Goal: Information Seeking & Learning: Learn about a topic

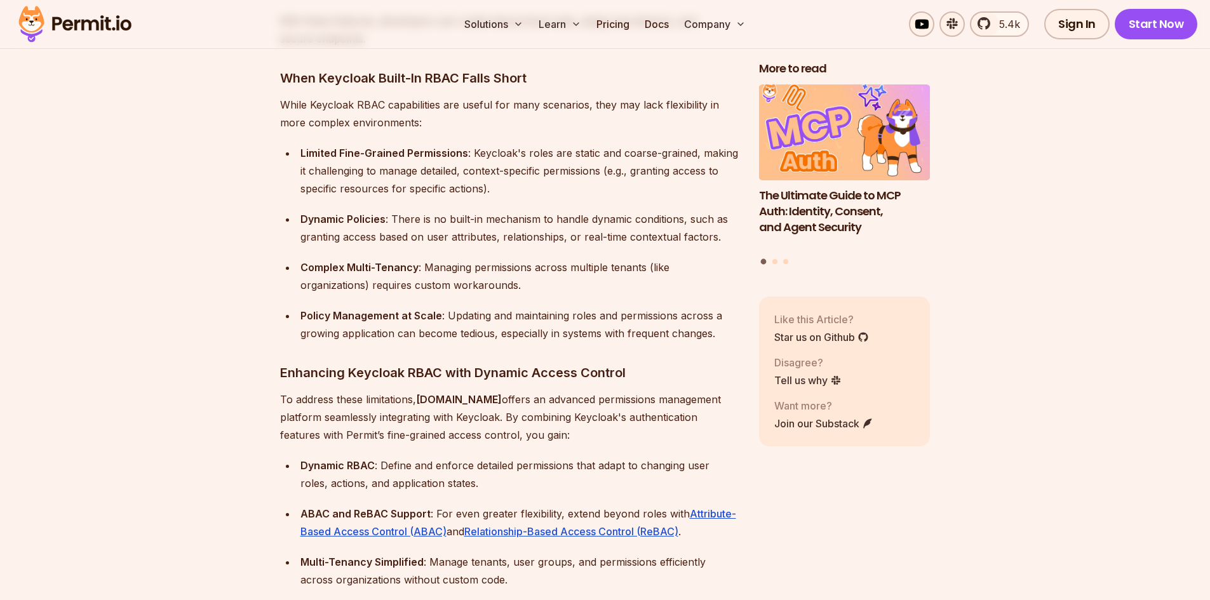
scroll to position [1714, 0]
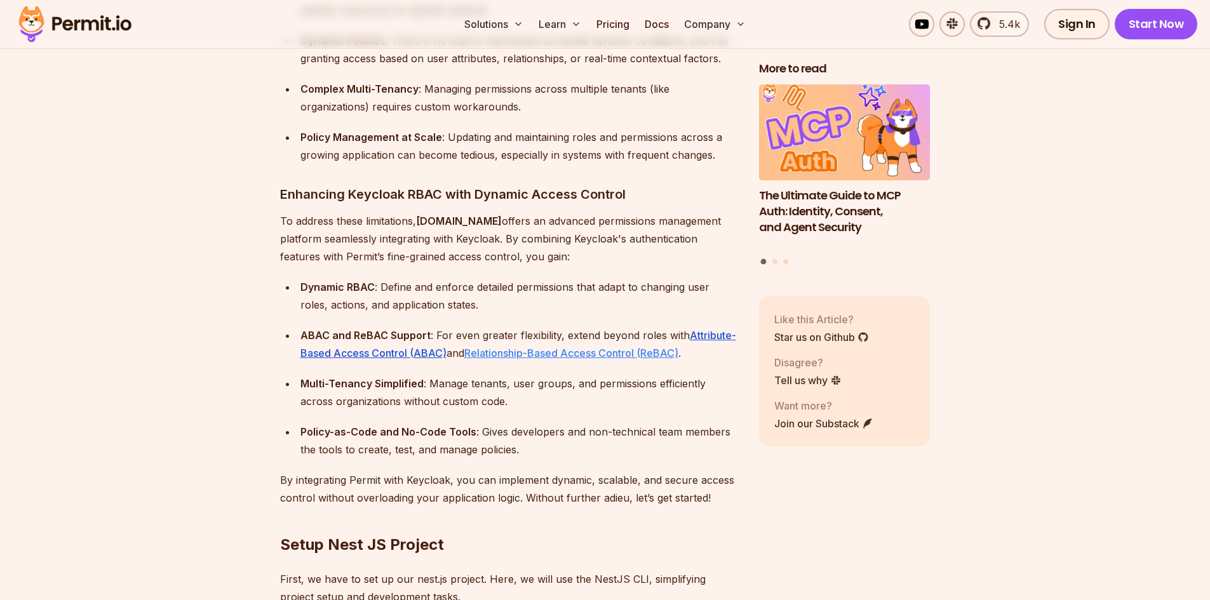
click at [608, 347] on link "Relationship-Based Access Control (ReBAC)" at bounding box center [571, 353] width 214 height 13
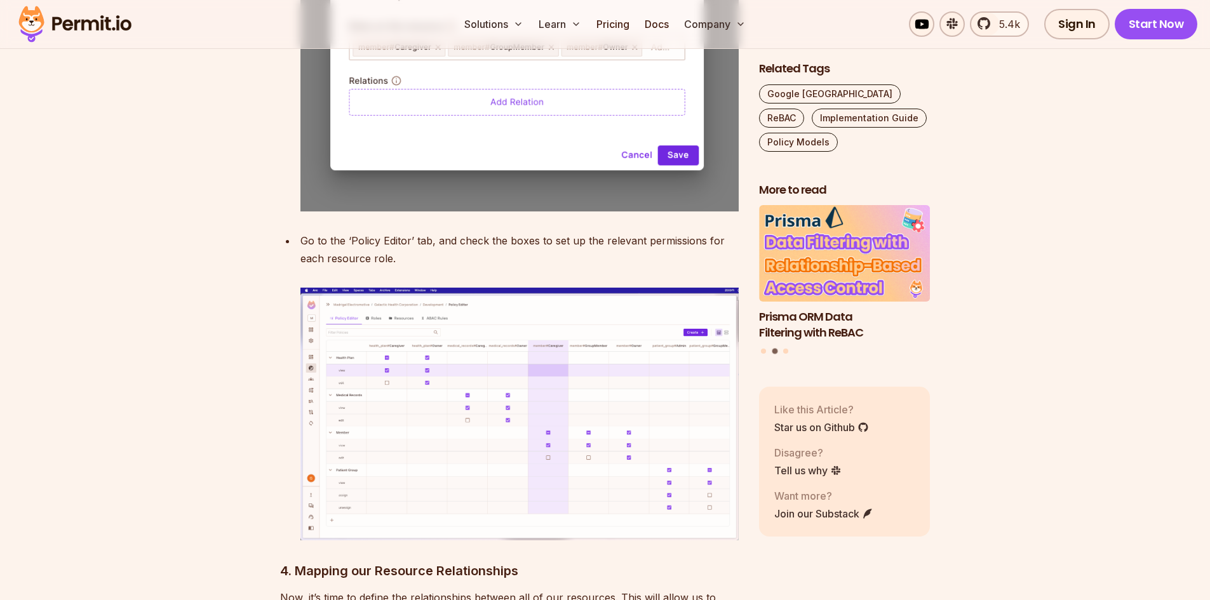
scroll to position [5778, 0]
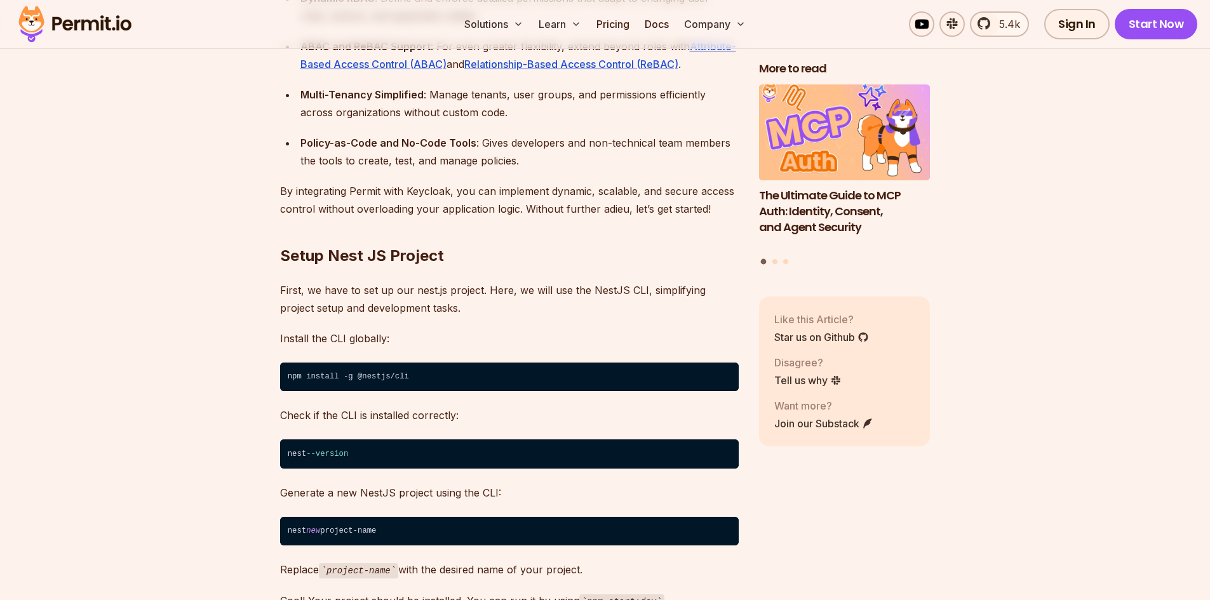
scroll to position [1841, 0]
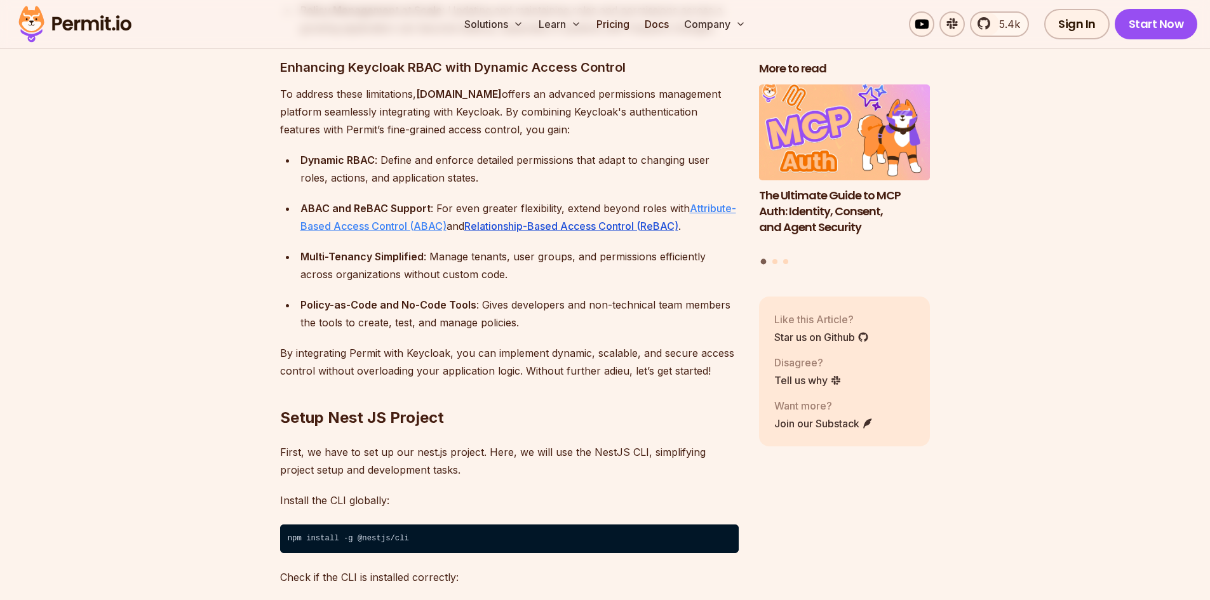
click at [394, 210] on link "Attribute-Based Access Control (ABAC)" at bounding box center [518, 217] width 436 height 30
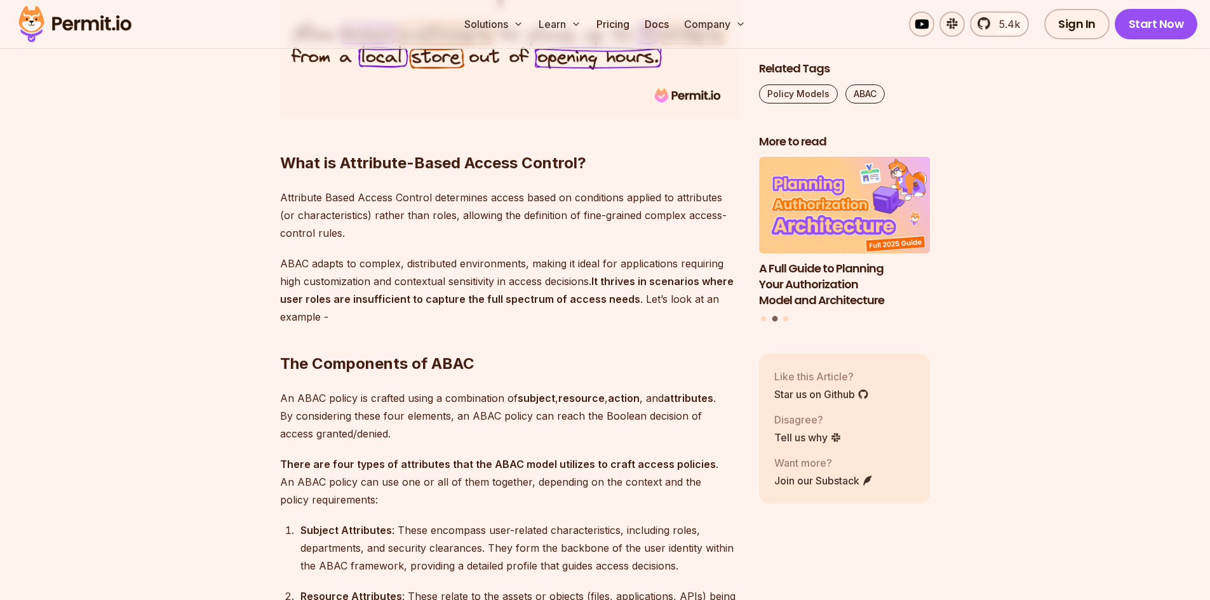
scroll to position [1460, 0]
